Goal: Find specific page/section: Find specific page/section

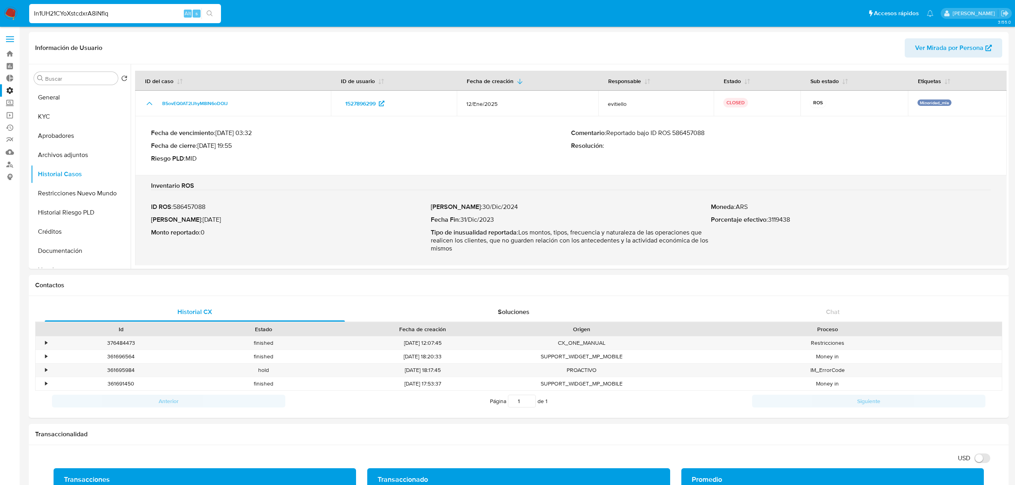
select select "10"
type input "In1UH21CYoXstcdxrA8iNflq"
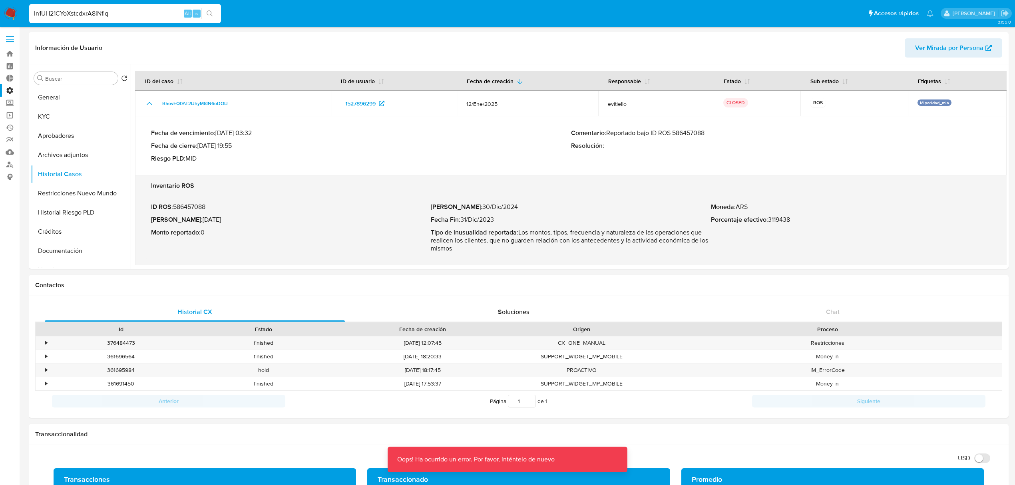
click at [152, 14] on input "In1UH21CYoXstcdxrA8iNflq" at bounding box center [125, 13] width 192 height 10
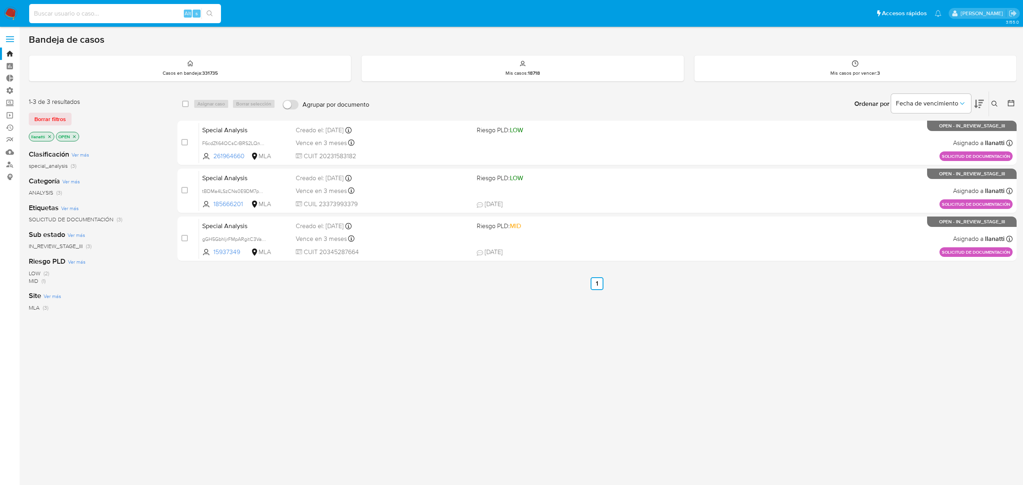
click at [122, 12] on input at bounding box center [125, 13] width 192 height 10
type input "In1UH21CYoXstcdxrA8iNflq"
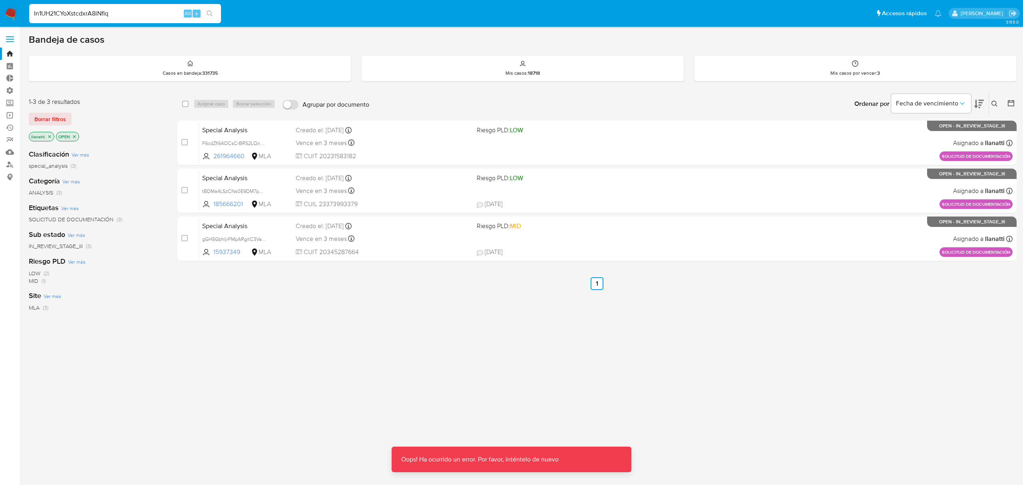
click at [7, 10] on img at bounding box center [11, 14] width 14 height 14
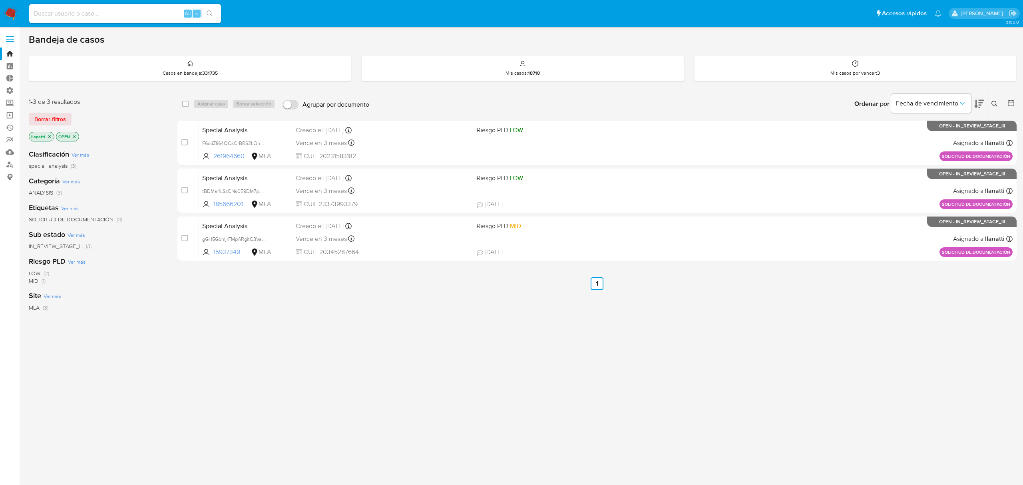
click at [37, 5] on div "Alt s" at bounding box center [125, 13] width 192 height 19
click at [57, 10] on input at bounding box center [125, 13] width 192 height 10
paste input "In1UH21CYoXstcdxrA8iNflq"
type input "In1UH21CYoXstcdxrA8iNflq"
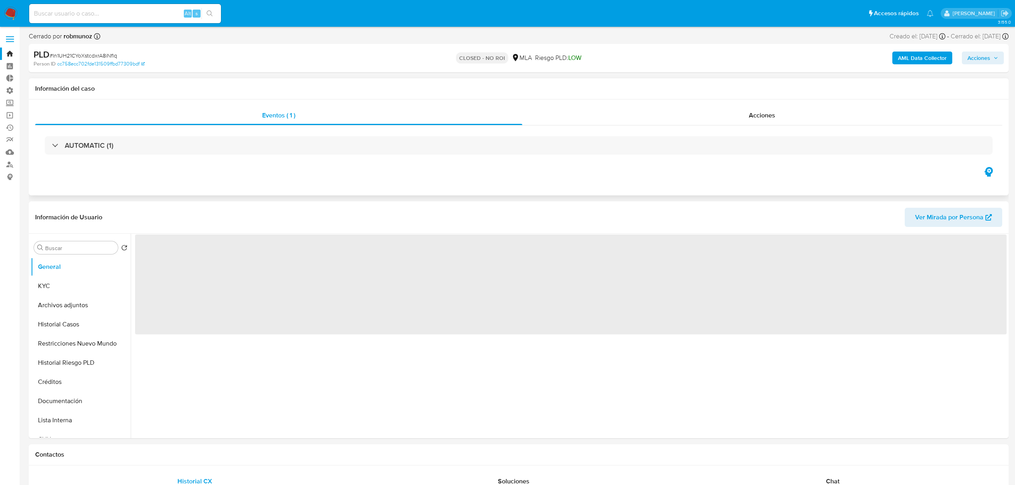
click at [740, 125] on div "Eventos ( 1 ) Acciones AUTOMATIC (1)" at bounding box center [518, 136] width 967 height 60
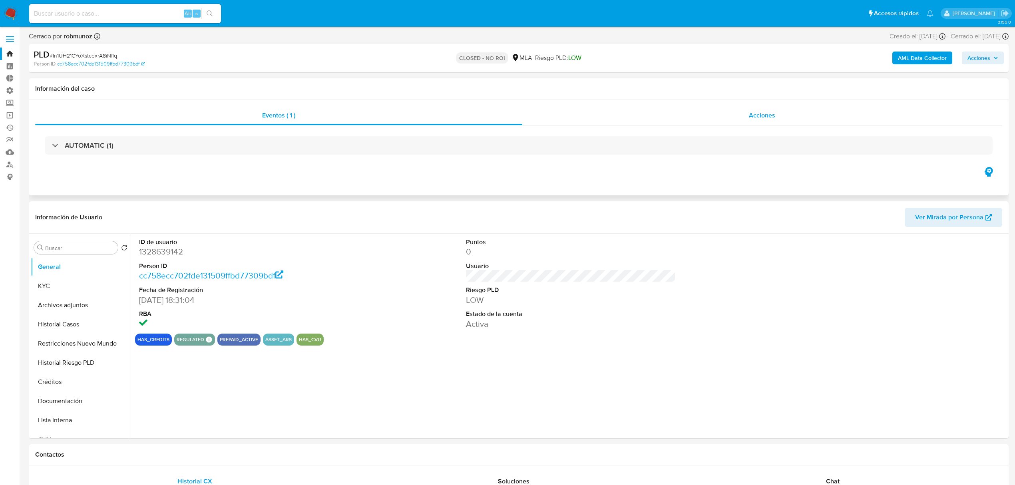
click at [736, 111] on div "Acciones" at bounding box center [762, 115] width 480 height 19
select select "10"
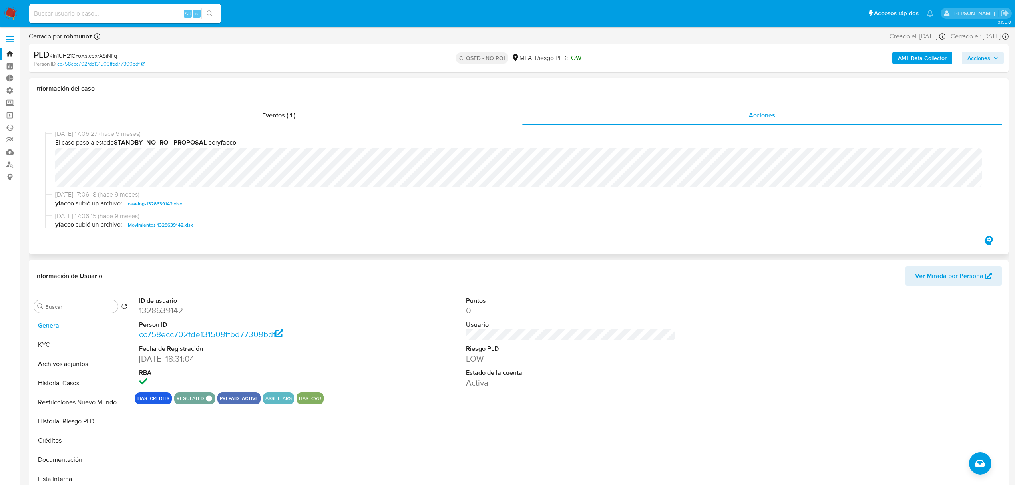
scroll to position [106, 0]
click at [8, 87] on label "Administración" at bounding box center [47, 90] width 95 height 12
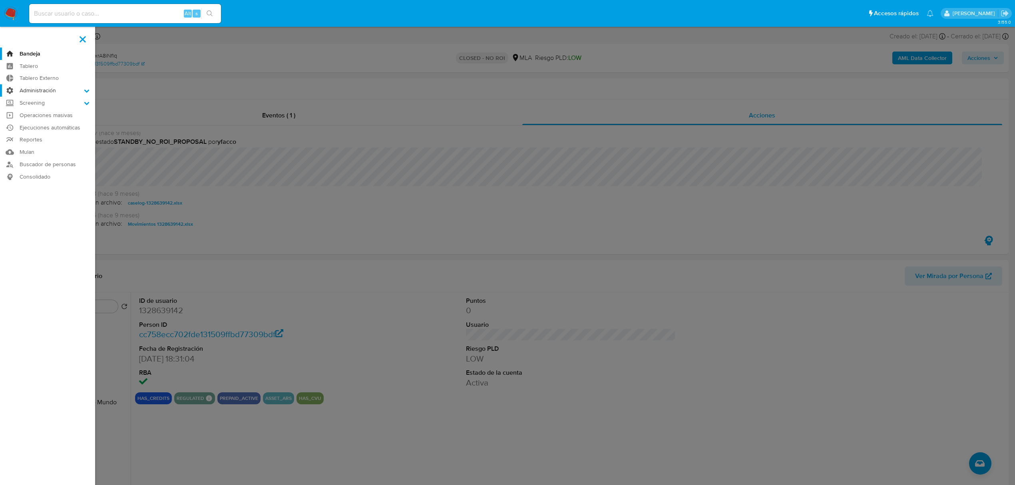
click at [0, 0] on input "Administración" at bounding box center [0, 0] width 0 height 0
click at [46, 141] on link "Configuración de Casos" at bounding box center [47, 142] width 95 height 10
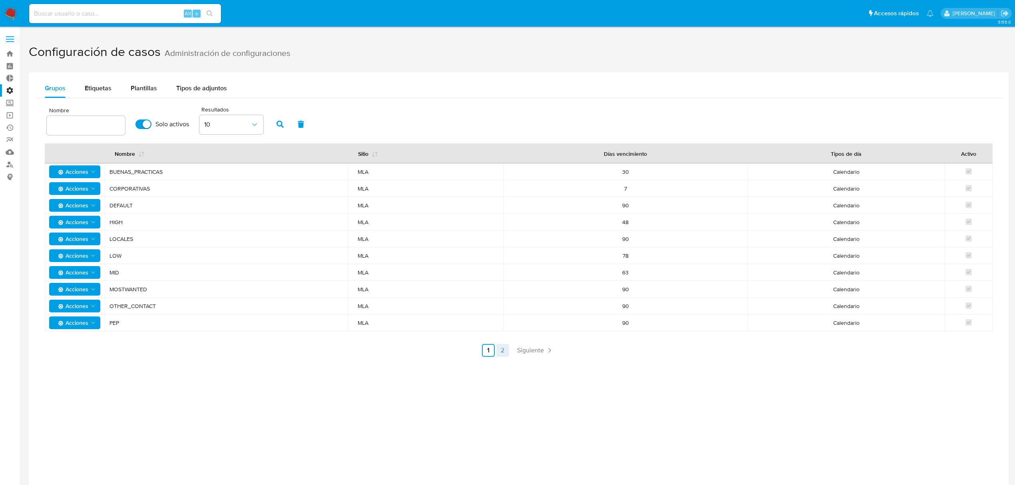
click at [500, 352] on link "2" at bounding box center [502, 350] width 13 height 13
